Goal: Task Accomplishment & Management: Manage account settings

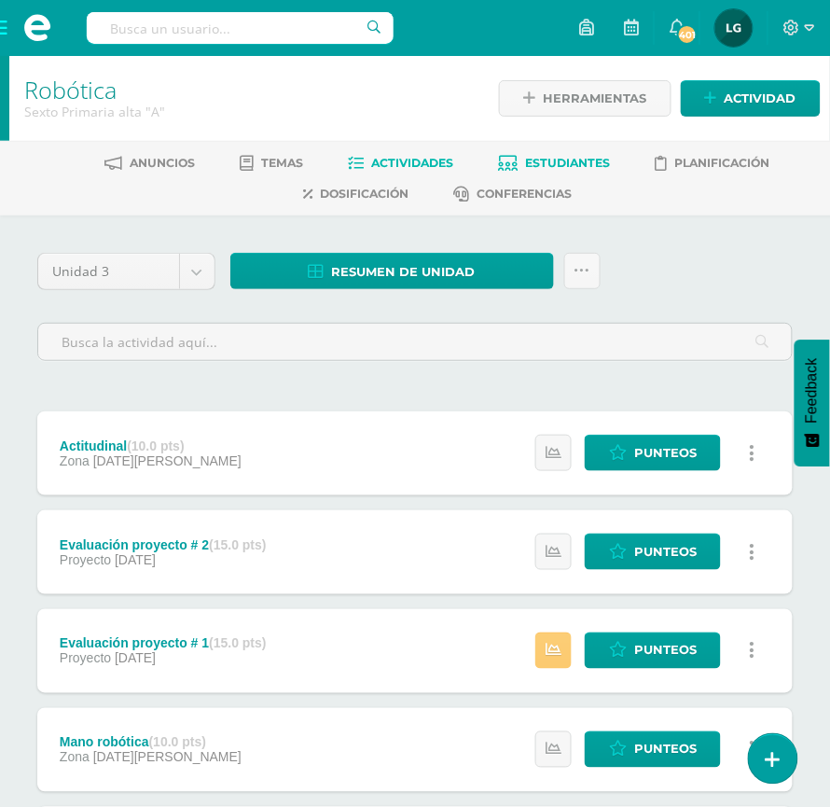
click at [546, 160] on span "Estudiantes" at bounding box center [568, 163] width 85 height 14
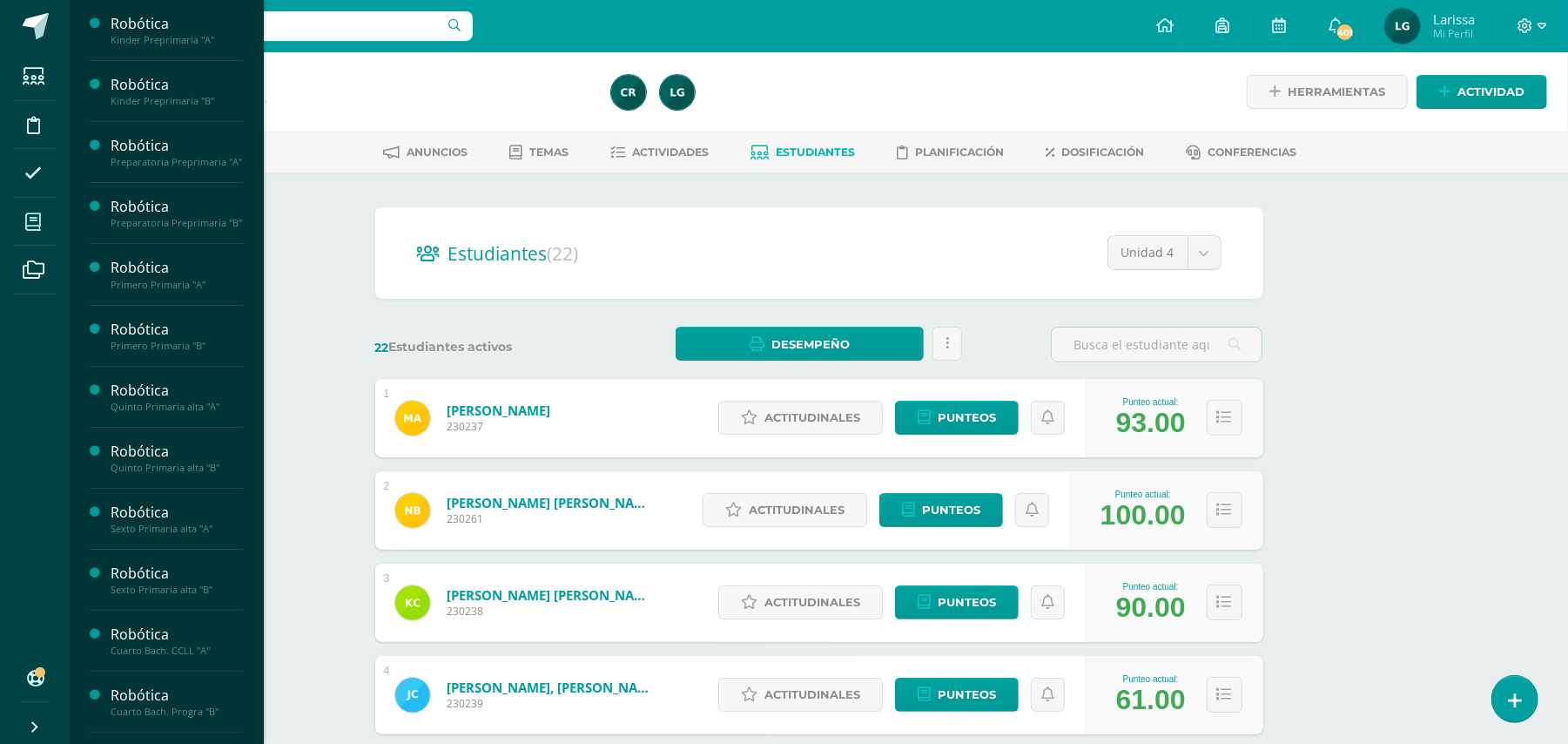
click at [33, 225] on icon at bounding box center [33, 222] width 16 height 18
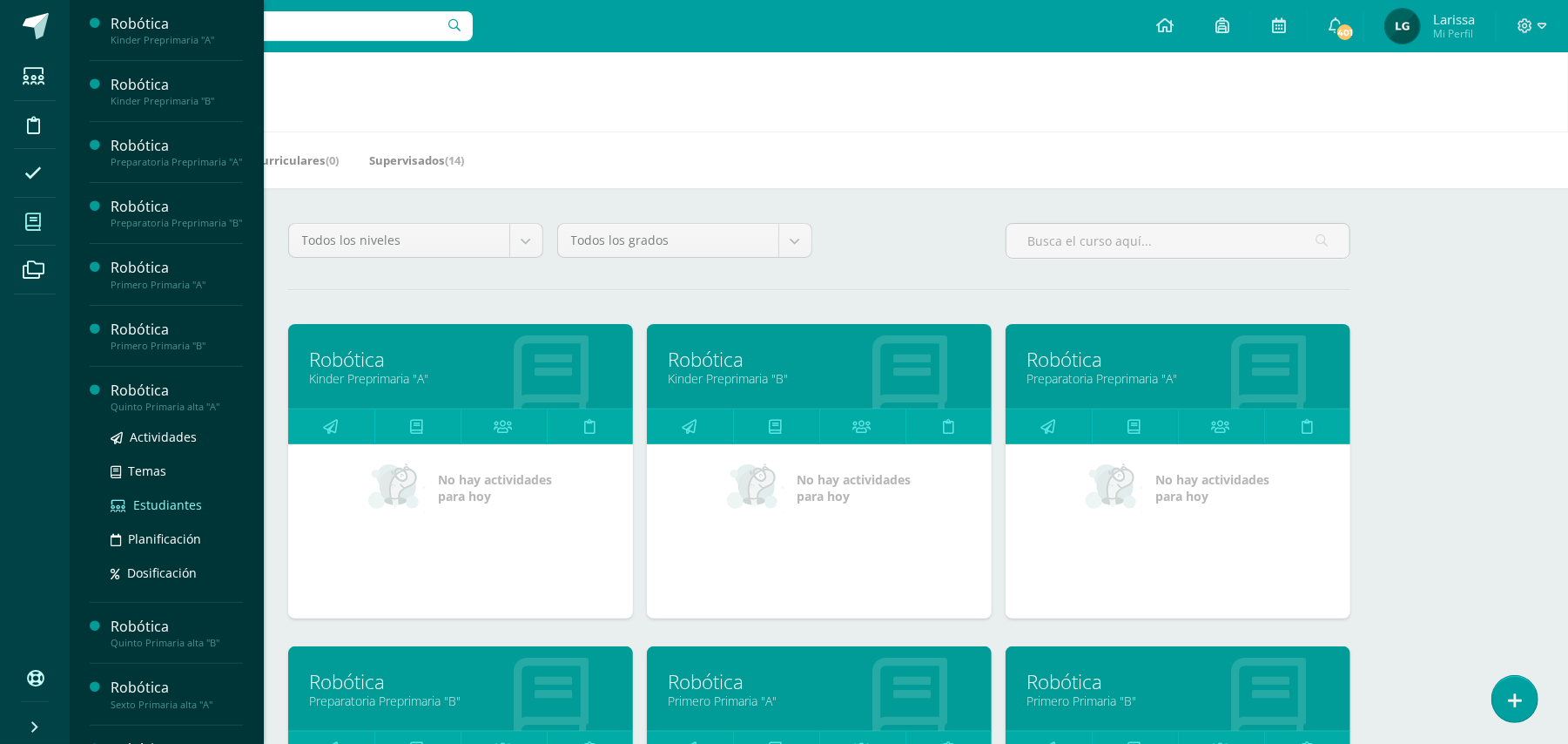
click at [153, 512] on span "Estudiantes" at bounding box center [168, 505] width 69 height 17
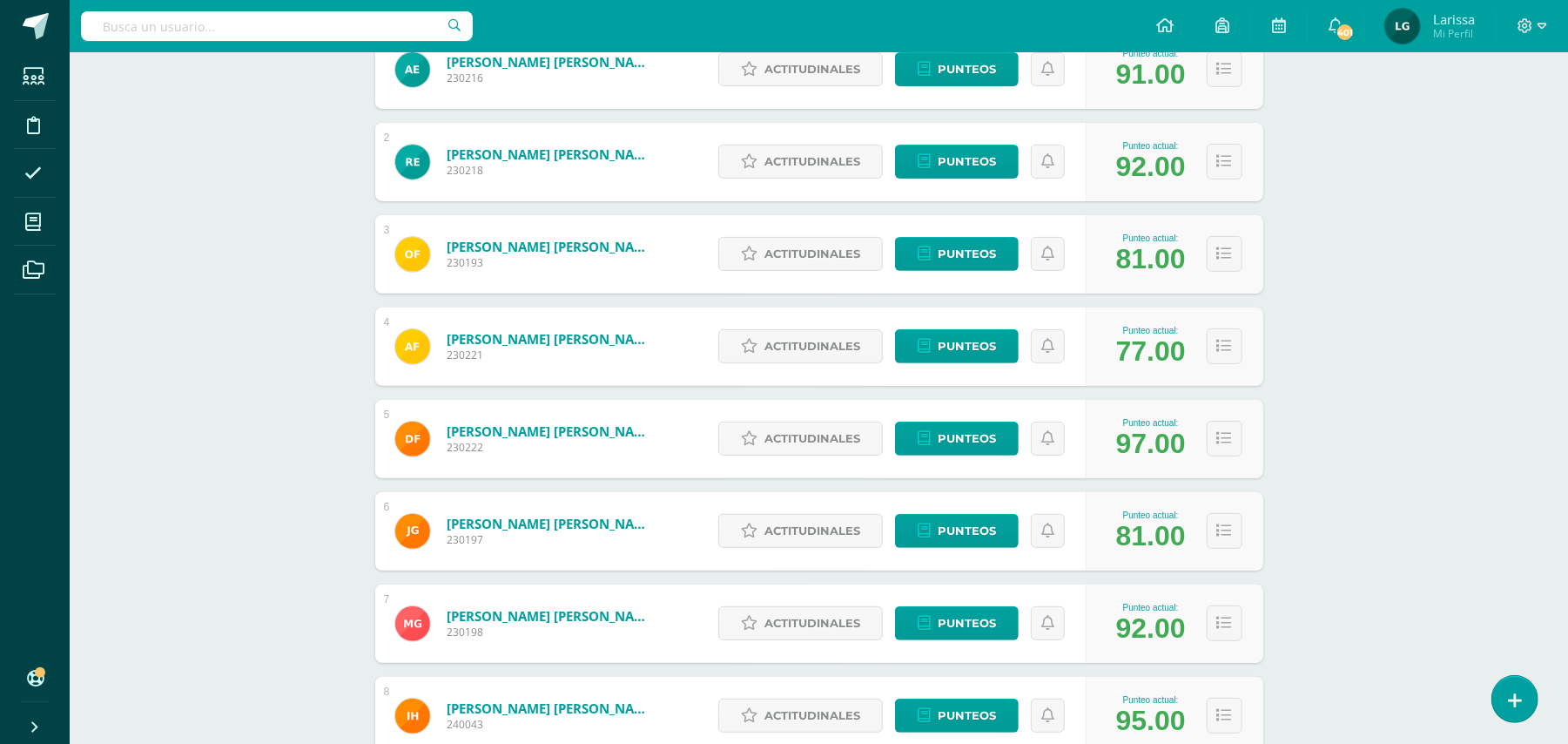
scroll to position [464, 0]
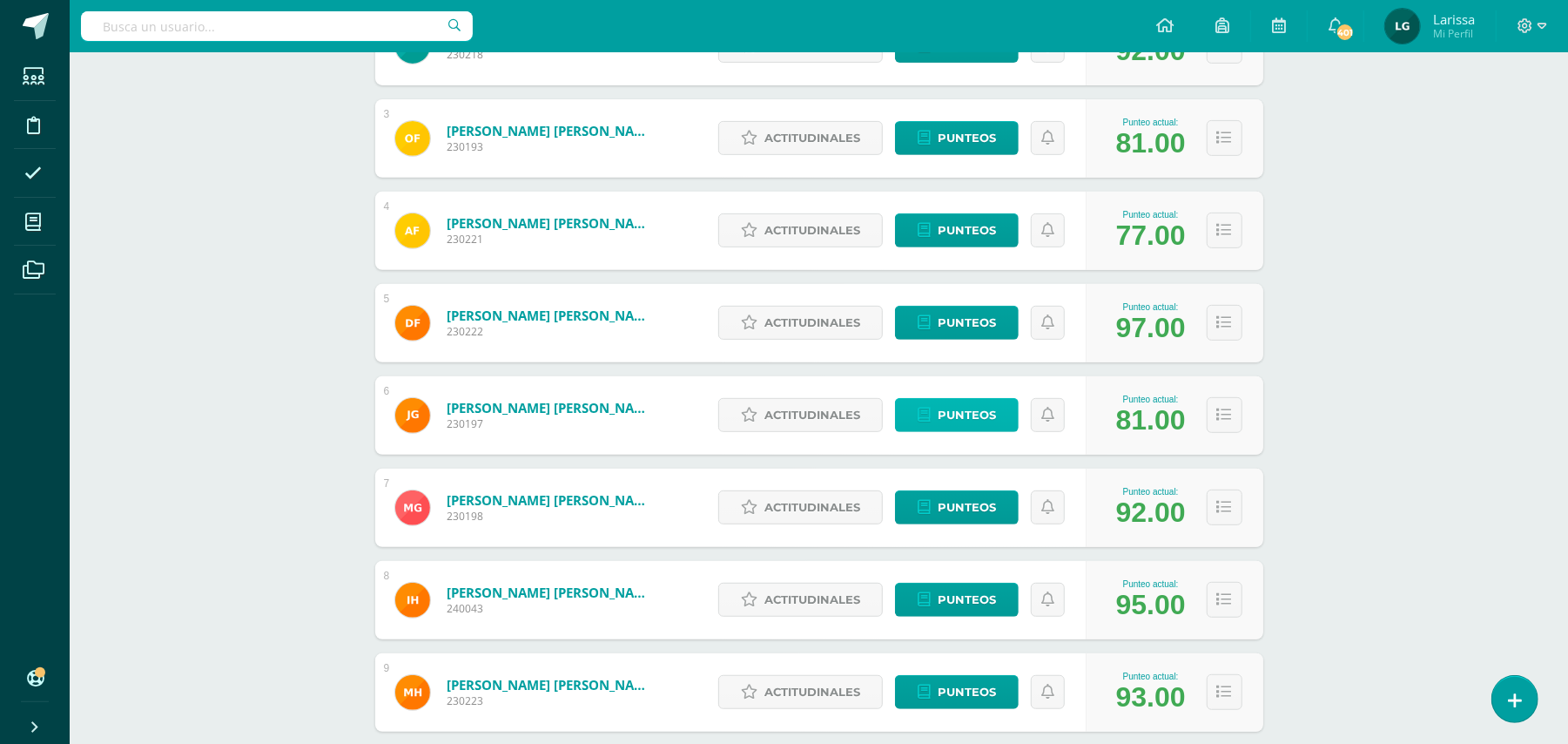
click at [982, 411] on span "Punteos" at bounding box center [967, 414] width 58 height 33
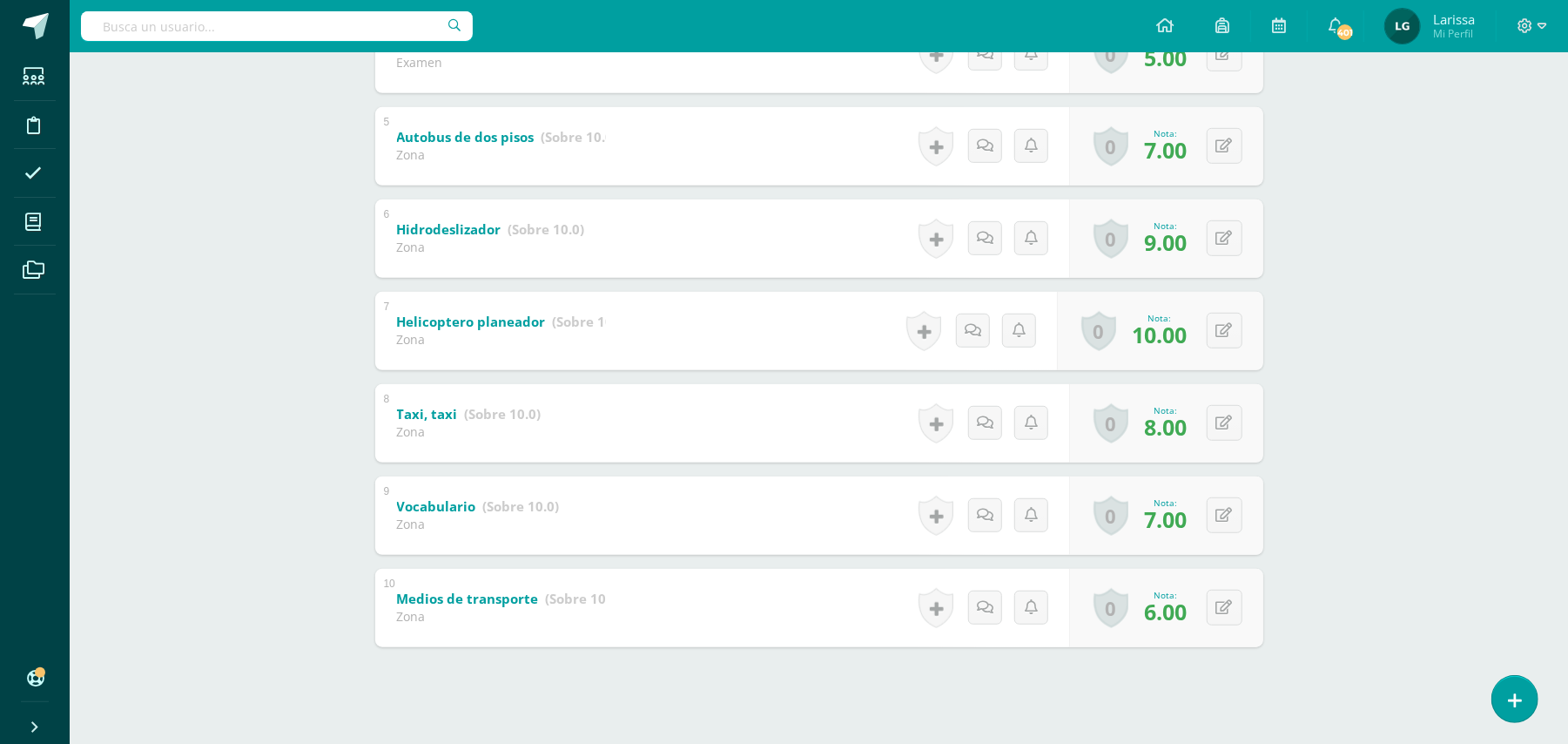
scroll to position [708, 0]
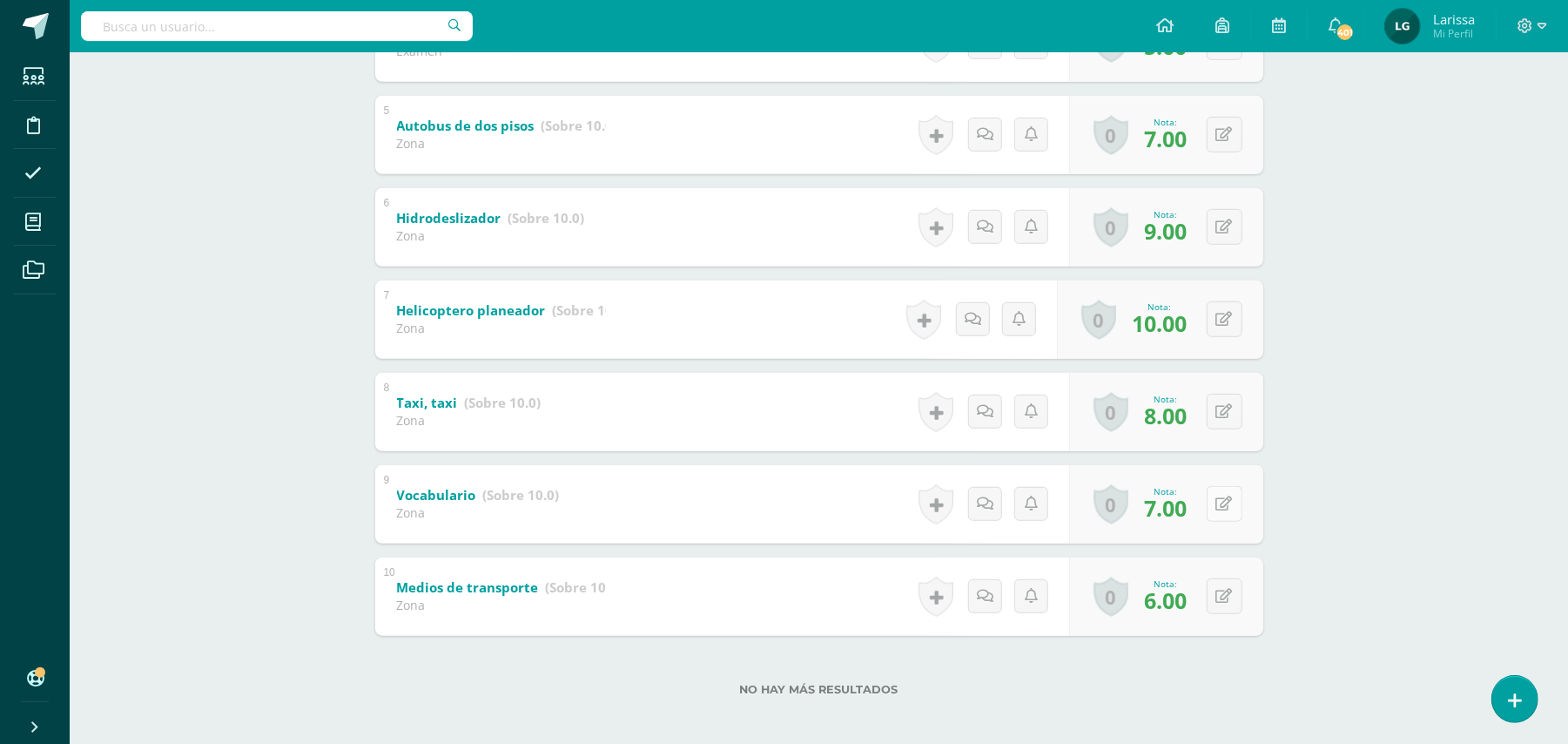
click at [1227, 499] on icon at bounding box center [1225, 504] width 17 height 15
type input "8"
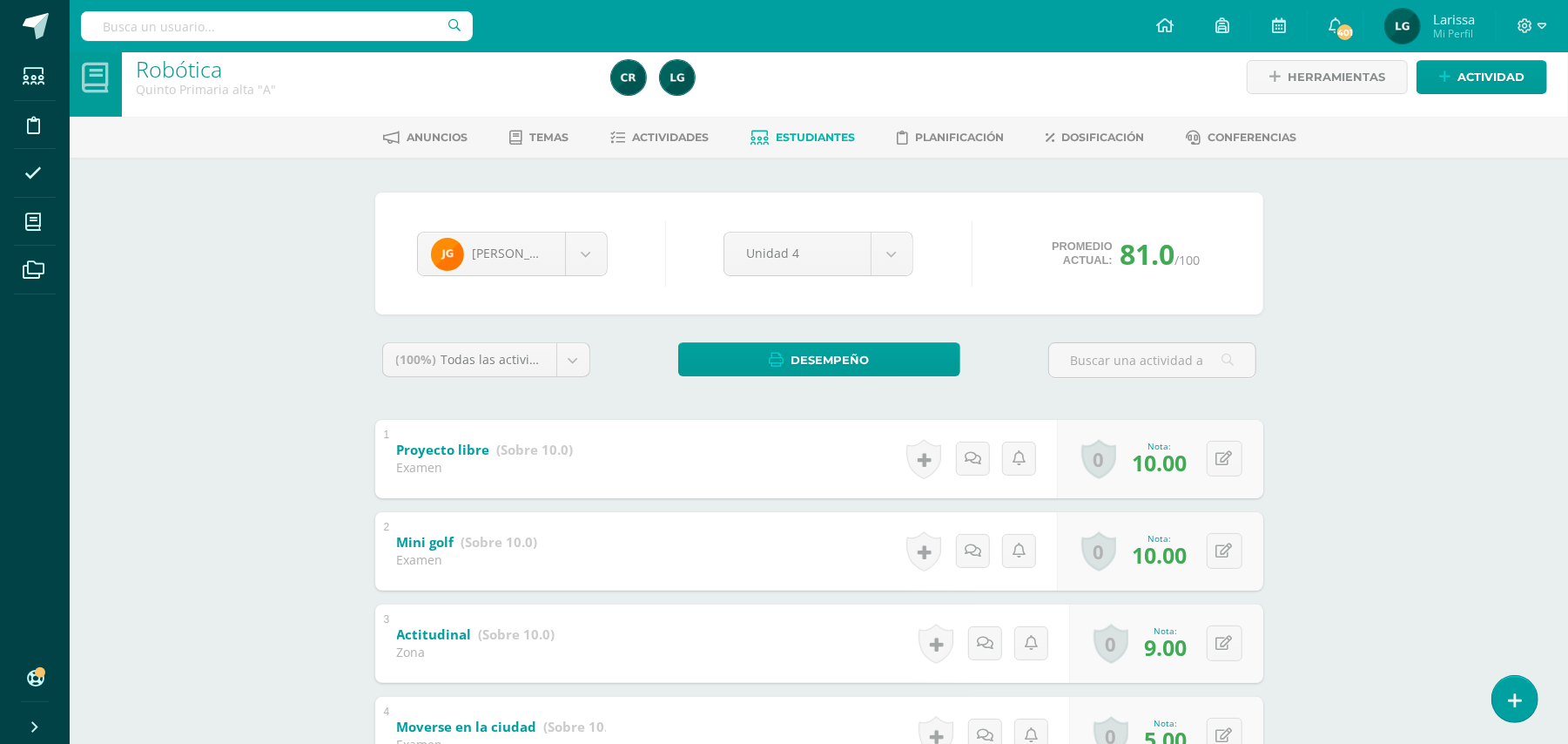
scroll to position [0, 0]
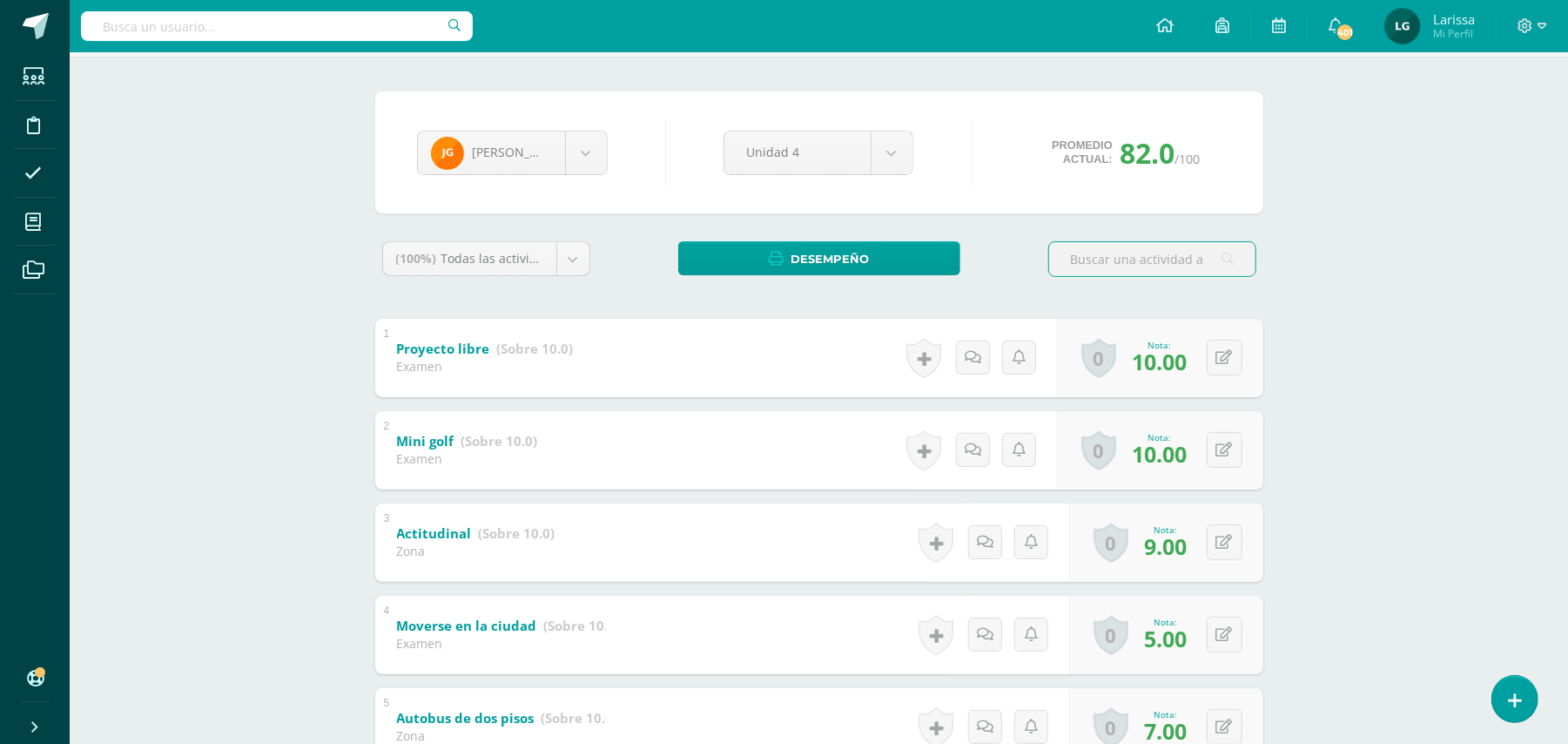
scroll to position [580, 0]
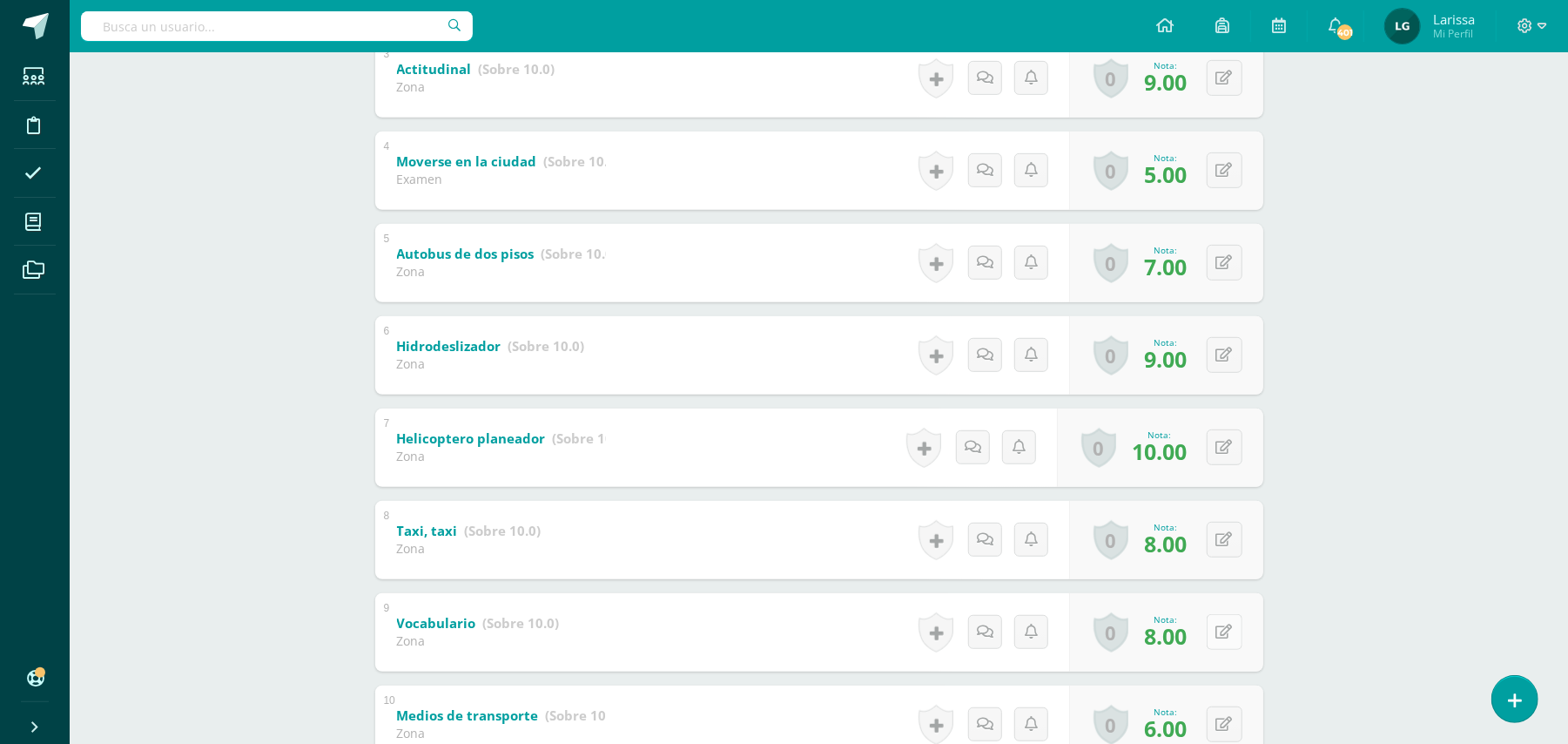
click at [1221, 628] on button at bounding box center [1225, 632] width 35 height 35
type input "7"
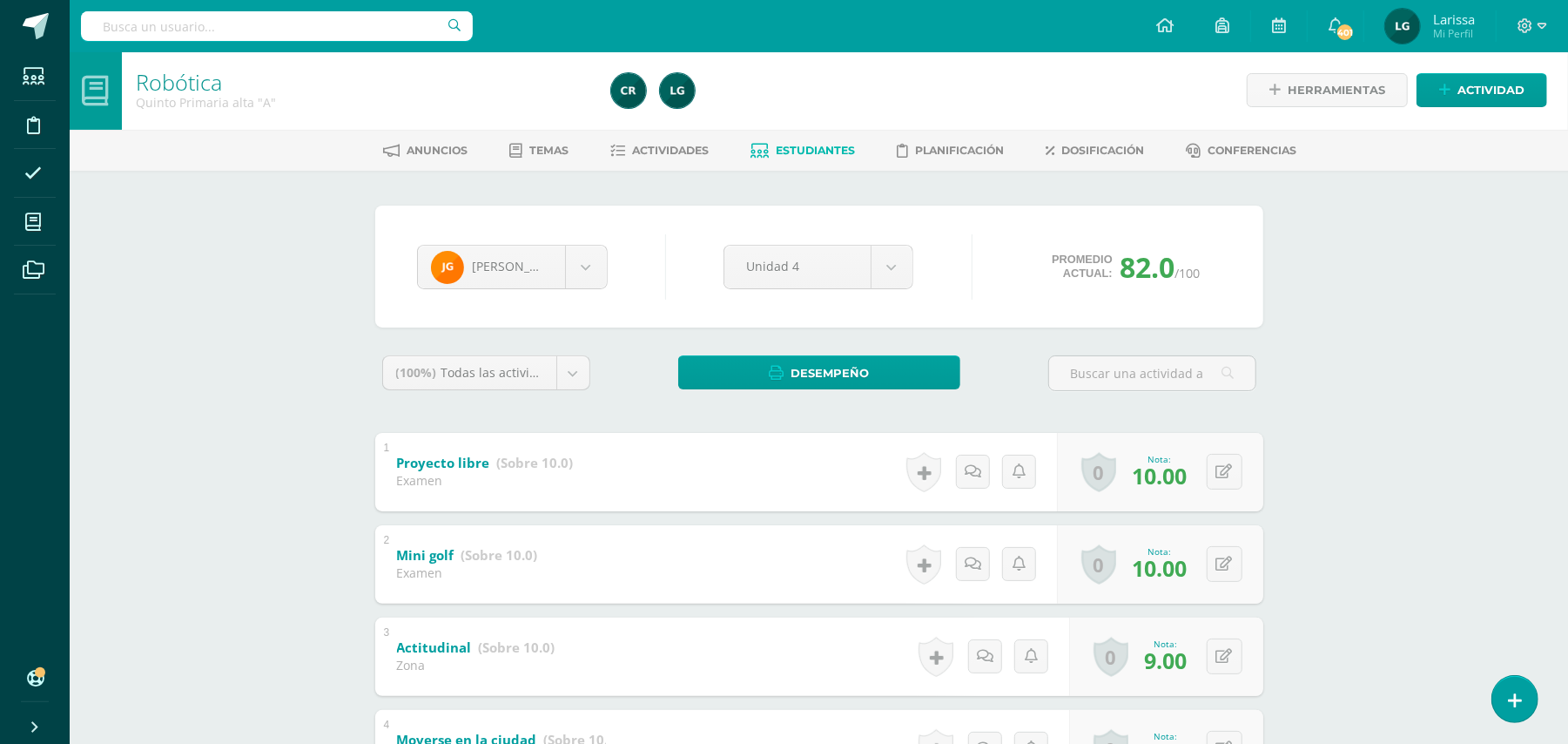
scroll to position [0, 0]
